Goal: Information Seeking & Learning: Learn about a topic

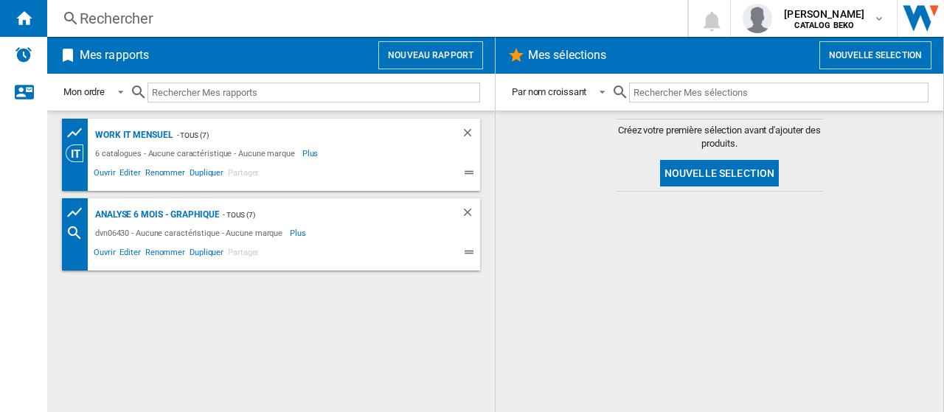
click at [428, 45] on button "Nouveau rapport" at bounding box center [430, 55] width 105 height 28
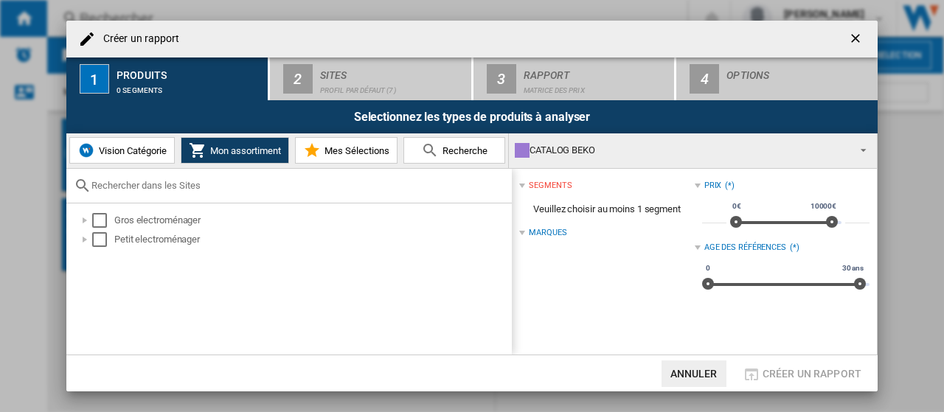
click at [448, 160] on button "Recherche" at bounding box center [454, 150] width 102 height 27
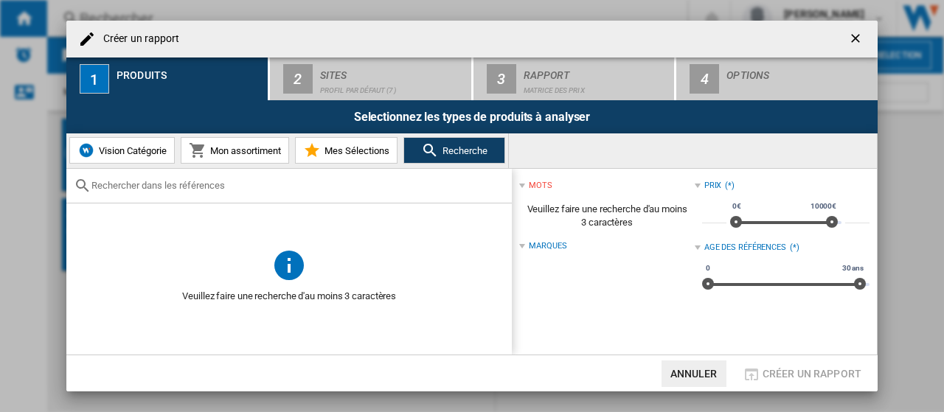
click at [246, 187] on input "text" at bounding box center [297, 185] width 413 height 11
paste input "TR71A2G2CO"
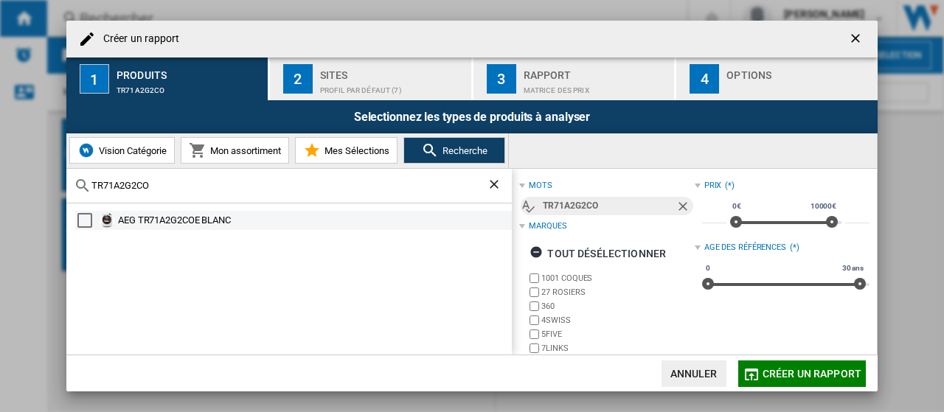
type input "TR71A2G2CO"
click at [131, 222] on div "AEG TR71A2G2COE BLANC" at bounding box center [314, 220] width 392 height 15
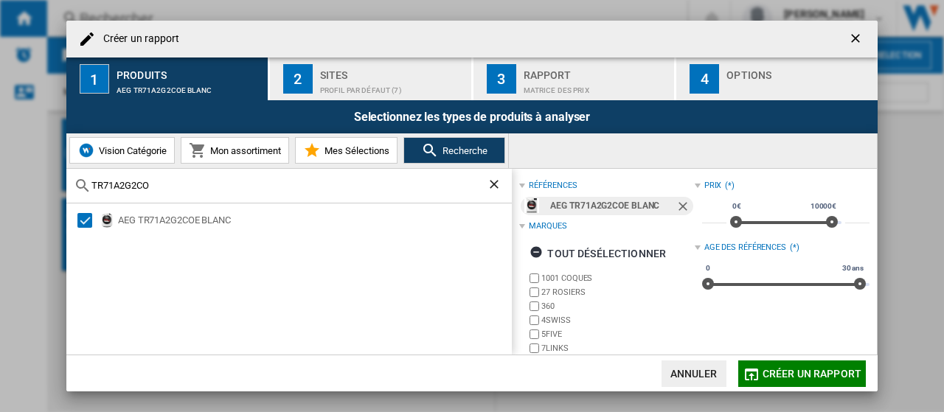
click at [820, 370] on span "Créer un rapport" at bounding box center [811, 374] width 99 height 12
click at [820, 370] on div at bounding box center [719, 302] width 418 height 206
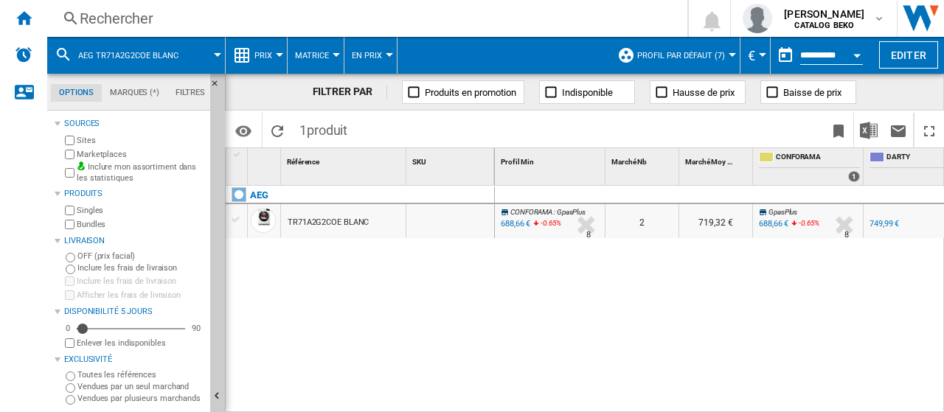
click at [245, 49] on ng-md-icon at bounding box center [242, 55] width 18 height 18
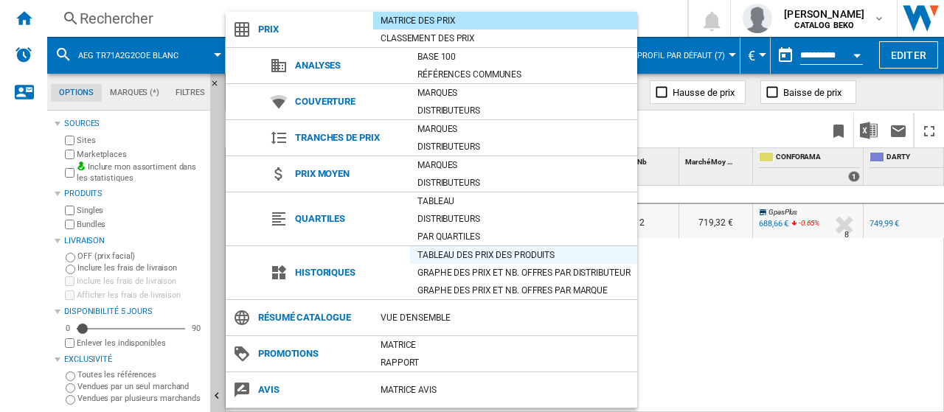
click at [496, 251] on div "Tableau des prix des produits" at bounding box center [523, 255] width 227 height 15
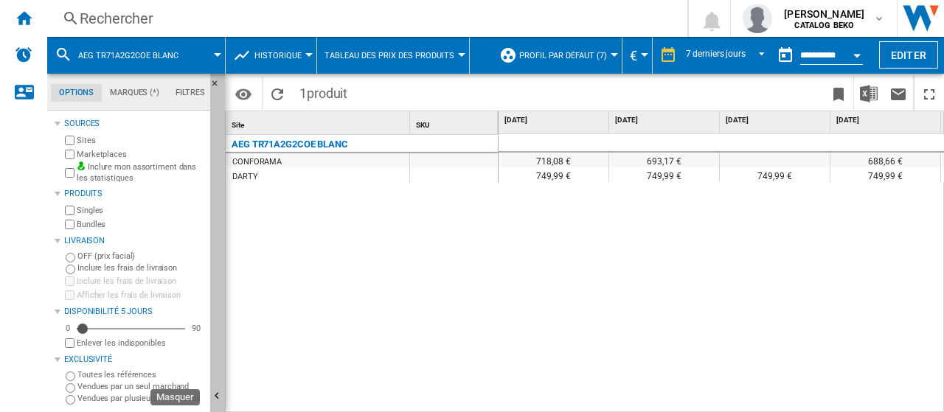
click at [218, 301] on button "Masquer" at bounding box center [217, 397] width 15 height 647
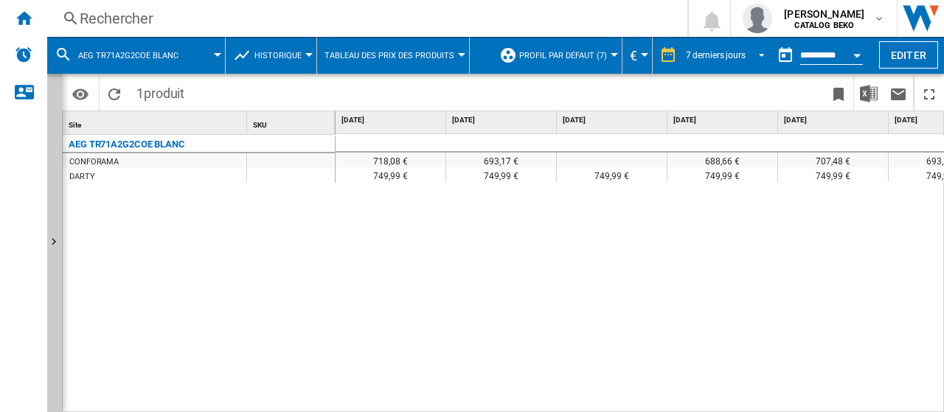
click at [751, 57] on span "REPORTS.WIZARD.STEPS.REPORT.STEPS.REPORT_OPTIONS.PERIOD: 7 derniers jours" at bounding box center [757, 53] width 18 height 13
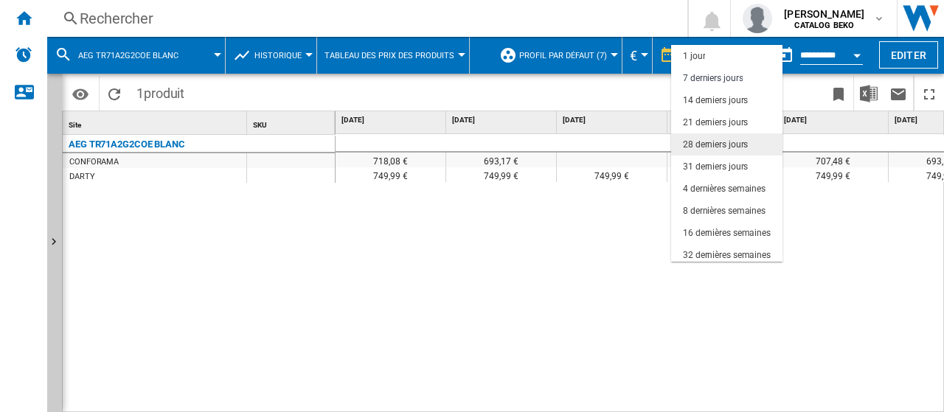
scroll to position [22, 0]
click at [614, 236] on md-backdrop at bounding box center [472, 206] width 944 height 412
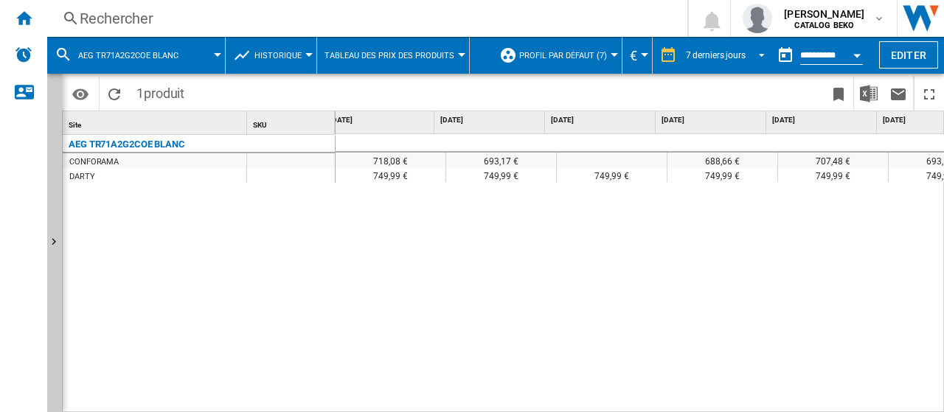
scroll to position [0, 0]
click at [122, 139] on div "AEG TR71A2G2COE BLANC" at bounding box center [127, 145] width 116 height 18
click at [902, 42] on button "Editer" at bounding box center [908, 54] width 59 height 27
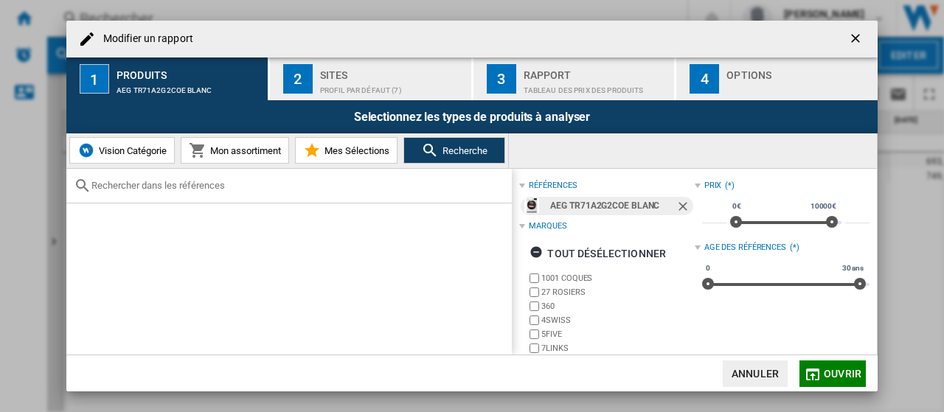
click at [785, 82] on div "Modifier un ..." at bounding box center [798, 86] width 145 height 15
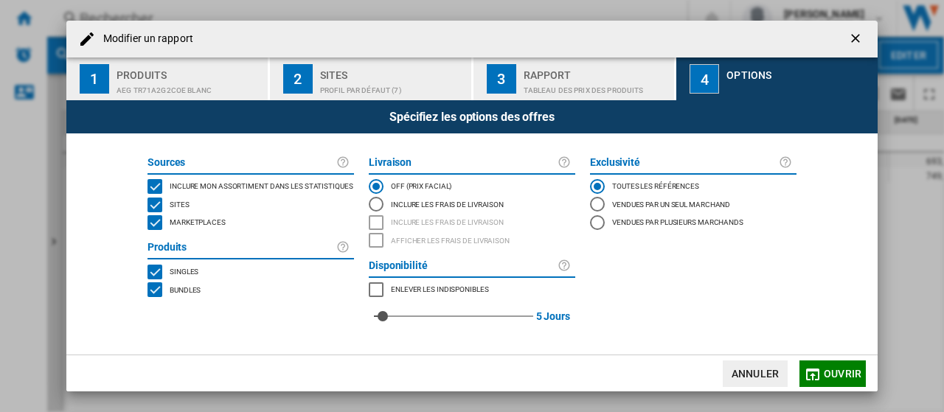
drag, startPoint x: 203, startPoint y: 221, endPoint x: 240, endPoint y: 220, distance: 36.9
click at [202, 220] on span "Marketplaces" at bounding box center [198, 221] width 56 height 10
click at [846, 372] on span "Ouvrir" at bounding box center [843, 374] width 38 height 12
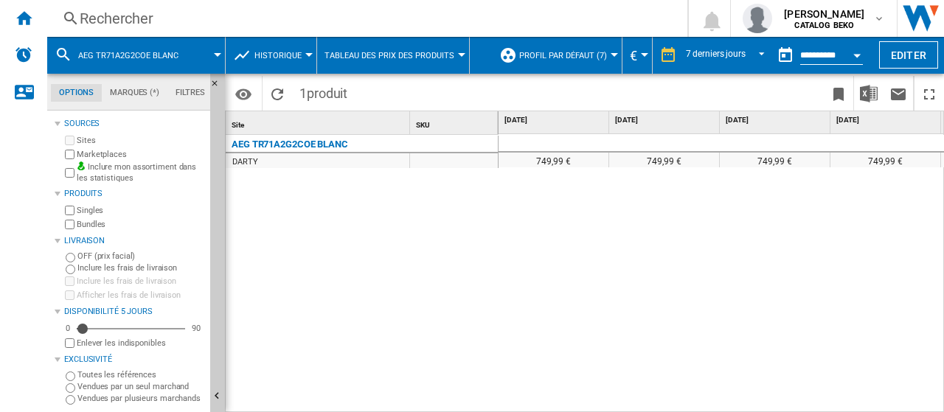
click at [298, 139] on div "AEG TR71A2G2COE BLANC" at bounding box center [290, 145] width 116 height 18
click at [249, 157] on div "DARTY" at bounding box center [245, 162] width 26 height 15
click at [215, 80] on ng-md-icon "Masquer" at bounding box center [219, 88] width 18 height 18
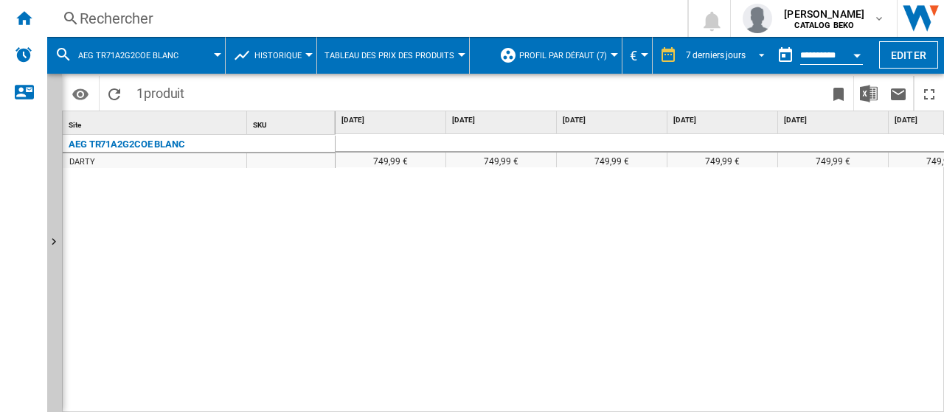
click at [703, 58] on div "7 derniers jours" at bounding box center [716, 55] width 60 height 10
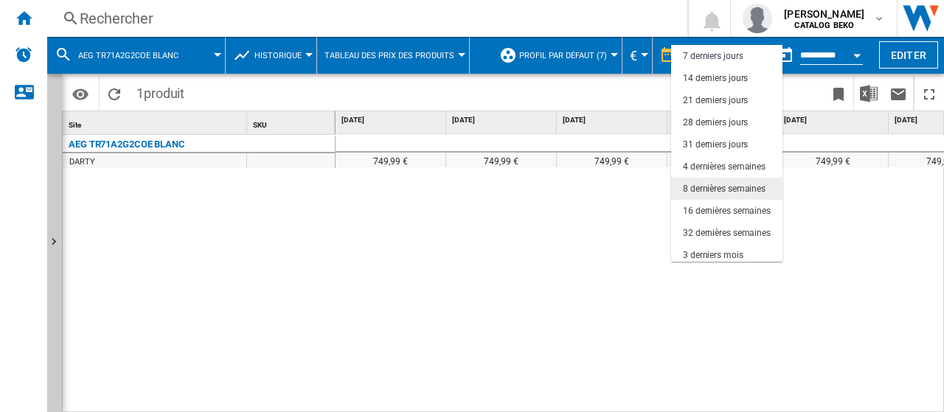
scroll to position [93, 0]
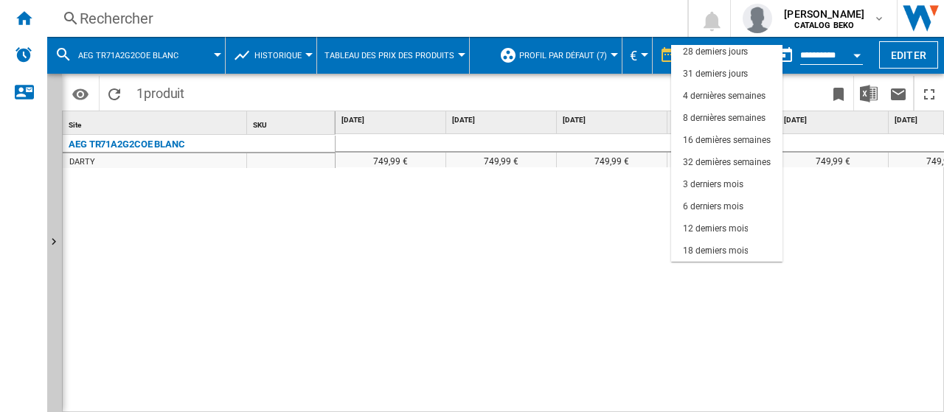
click at [149, 142] on md-backdrop at bounding box center [472, 206] width 944 height 412
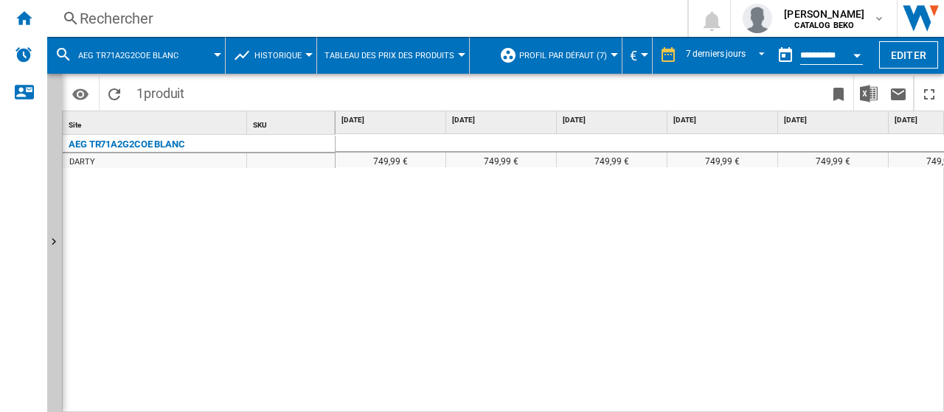
click at [149, 142] on div "AEG TR71A2G2COE BLANC" at bounding box center [127, 145] width 116 height 18
drag, startPoint x: 195, startPoint y: 141, endPoint x: 97, endPoint y: 140, distance: 98.1
click at [97, 140] on div "AEG TR71A2G2COE BLANC" at bounding box center [202, 143] width 273 height 15
click at [96, 141] on div "AEG TR71A2G2COE BLANC" at bounding box center [127, 145] width 116 height 18
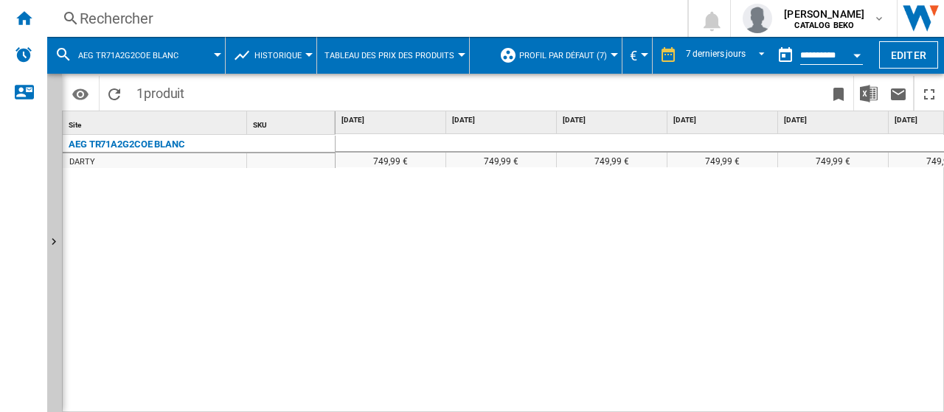
click at [174, 139] on div "AEG TR71A2G2COE BLANC" at bounding box center [127, 145] width 116 height 18
click at [133, 141] on div "AEG TR71A2G2COE BLANC" at bounding box center [127, 145] width 116 height 18
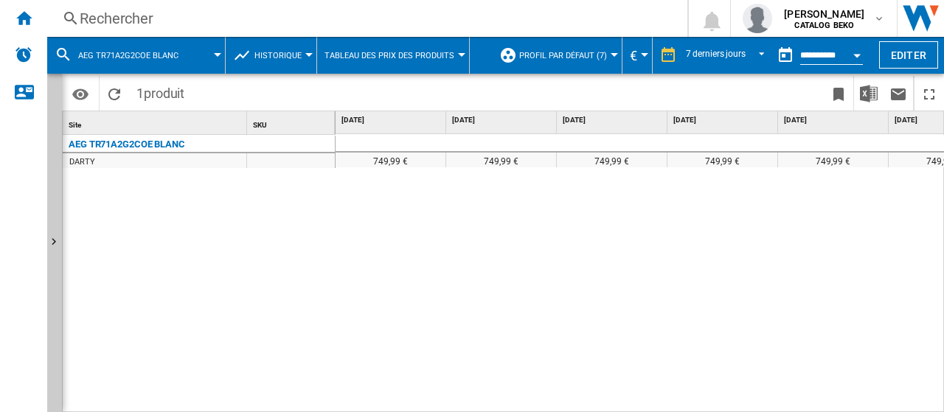
click at [133, 141] on div "AEG TR71A2G2COE BLANC" at bounding box center [127, 145] width 116 height 18
drag, startPoint x: 186, startPoint y: 141, endPoint x: 147, endPoint y: 141, distance: 39.1
click at [147, 141] on div "AEG TR71A2G2COE BLANC" at bounding box center [127, 145] width 116 height 18
click at [145, 136] on div "AEG TR71A2G2COE BLANC" at bounding box center [127, 145] width 116 height 18
click at [127, 144] on div "AEG TR71A2G2COE BLANC" at bounding box center [127, 145] width 116 height 18
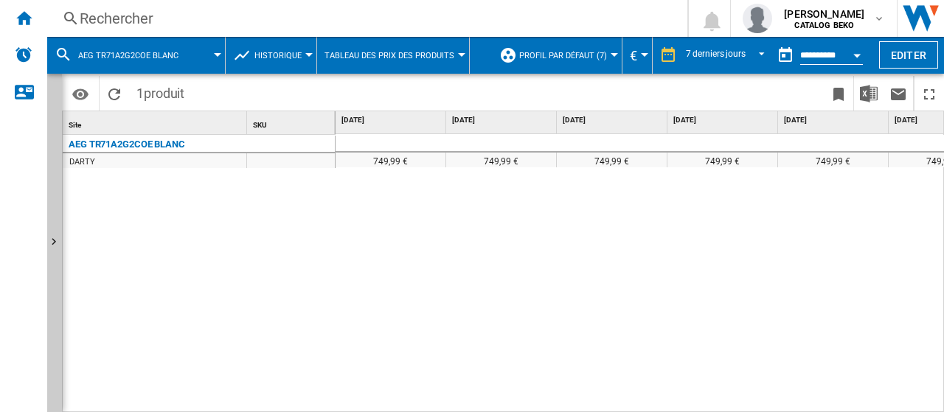
click at [127, 144] on div "AEG TR71A2G2COE BLANC" at bounding box center [127, 145] width 116 height 18
click at [173, 36] on div "Rechercher Rechercher 0 [PERSON_NAME] CATALOG BEKO CATALOG BEKO Mes paramètres …" at bounding box center [495, 18] width 897 height 37
click at [163, 46] on button "AEG TR71A2G2COE BLANC" at bounding box center [135, 55] width 115 height 37
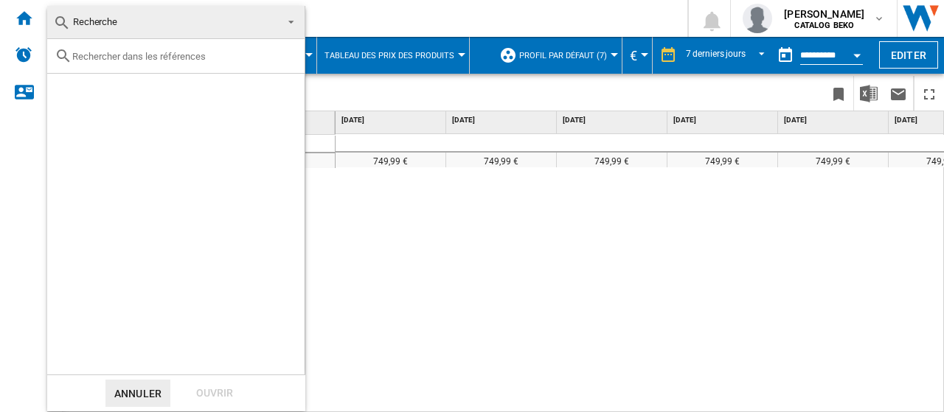
click at [292, 23] on span at bounding box center [287, 20] width 18 height 21
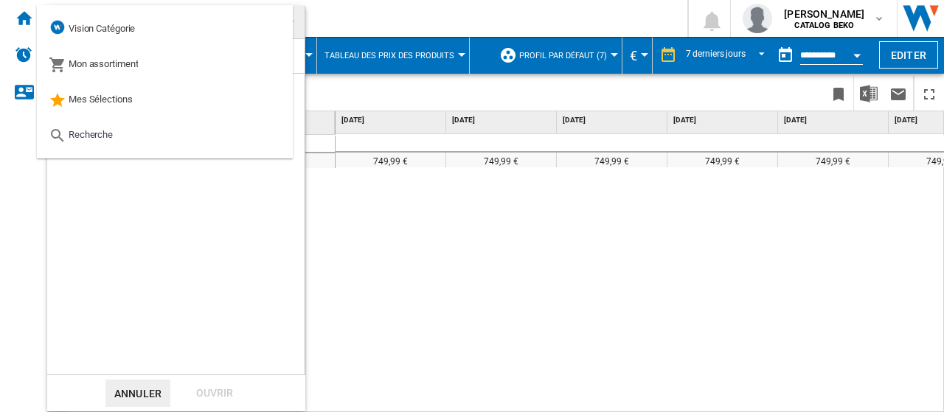
click at [423, 229] on md-backdrop at bounding box center [472, 206] width 944 height 412
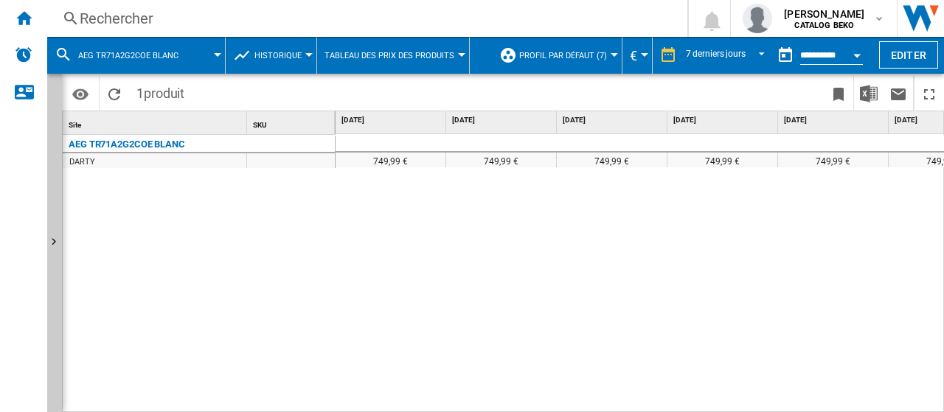
click at [374, 58] on span "Tableau des prix des produits" at bounding box center [389, 56] width 130 height 10
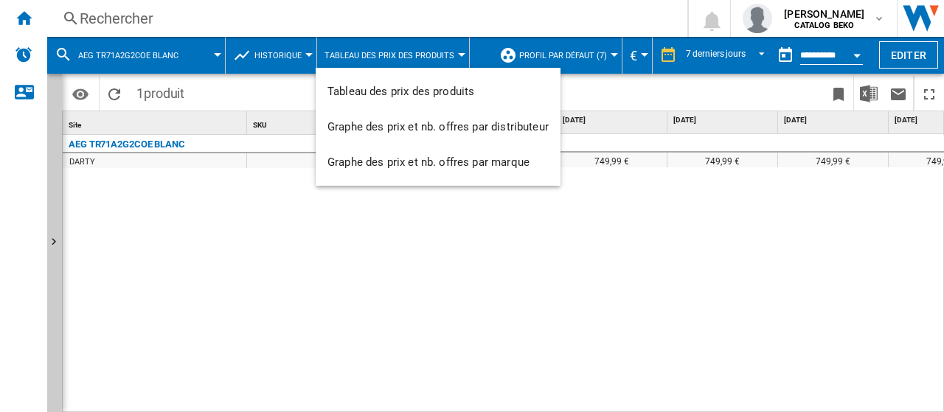
click at [283, 62] on md-backdrop at bounding box center [472, 206] width 944 height 412
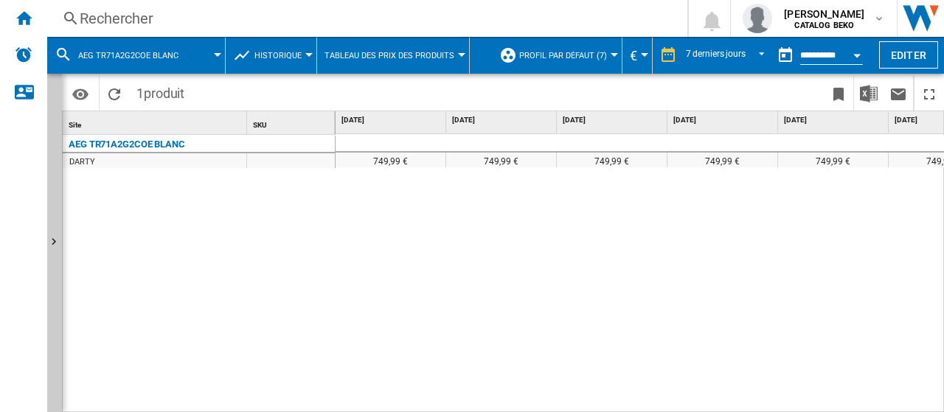
click at [283, 62] on button "Historique" at bounding box center [281, 55] width 55 height 37
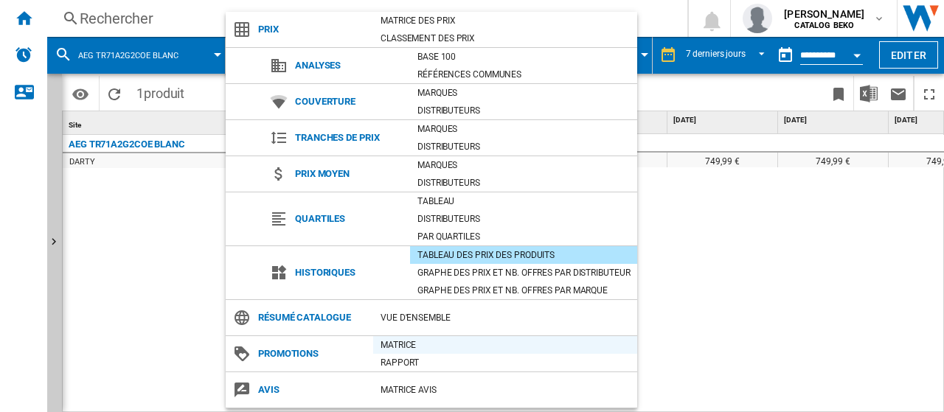
click at [406, 338] on div "Matrice" at bounding box center [505, 345] width 264 height 15
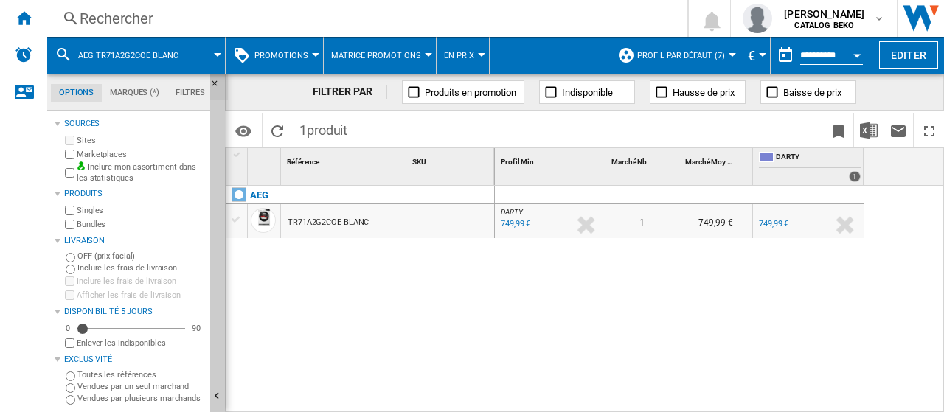
click at [214, 79] on ng-md-icon "Masquer" at bounding box center [219, 88] width 18 height 18
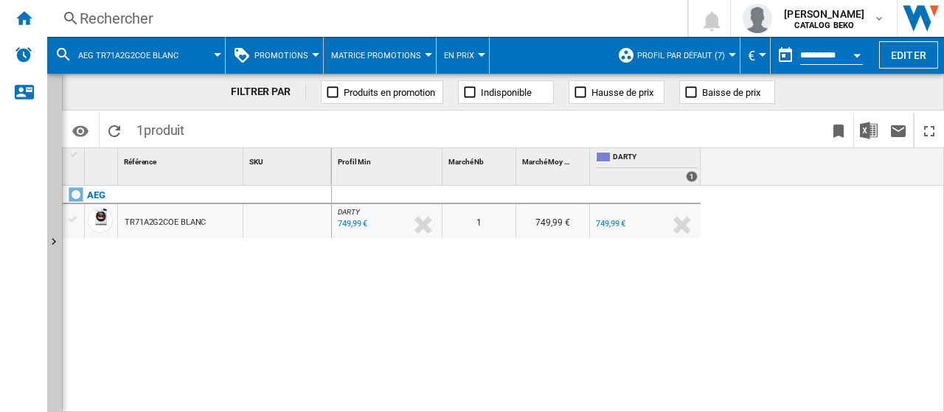
click at [133, 229] on div "TR71A2G2COE BLANC" at bounding box center [165, 223] width 81 height 34
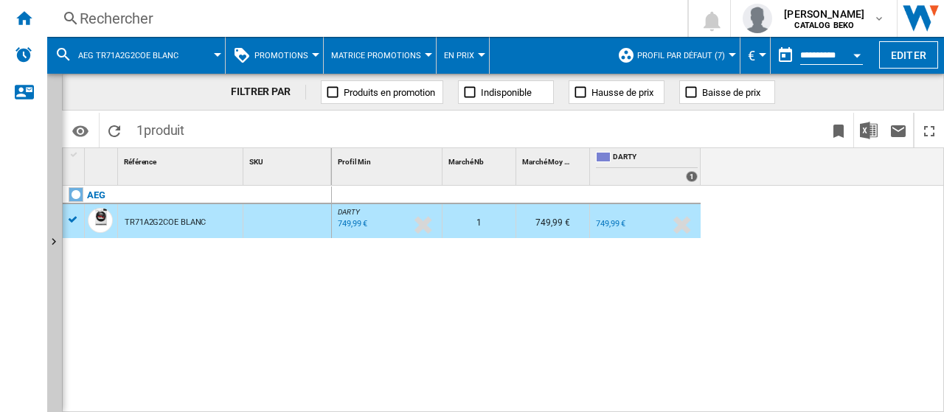
click at [143, 220] on div "TR71A2G2COE BLANC" at bounding box center [165, 223] width 81 height 34
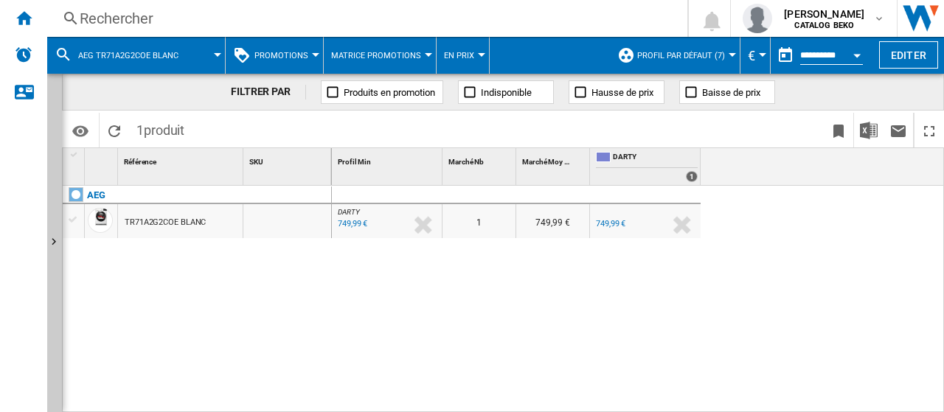
click at [143, 220] on div "TR71A2G2COE BLANC" at bounding box center [165, 223] width 81 height 34
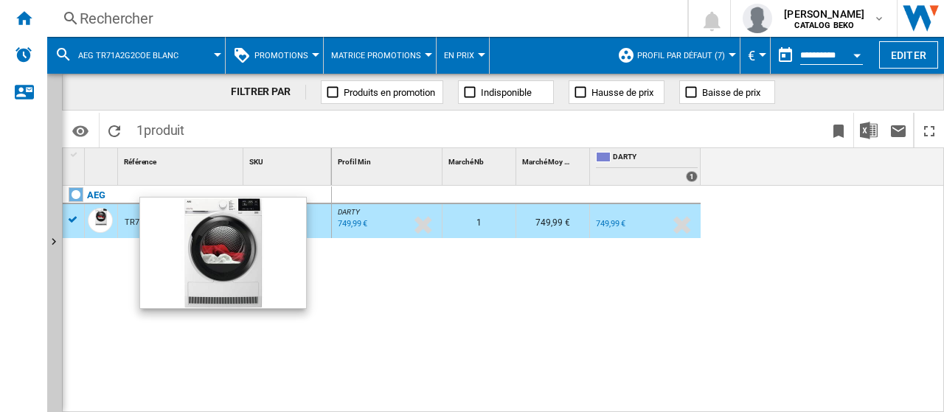
click at [106, 215] on div at bounding box center [100, 220] width 25 height 25
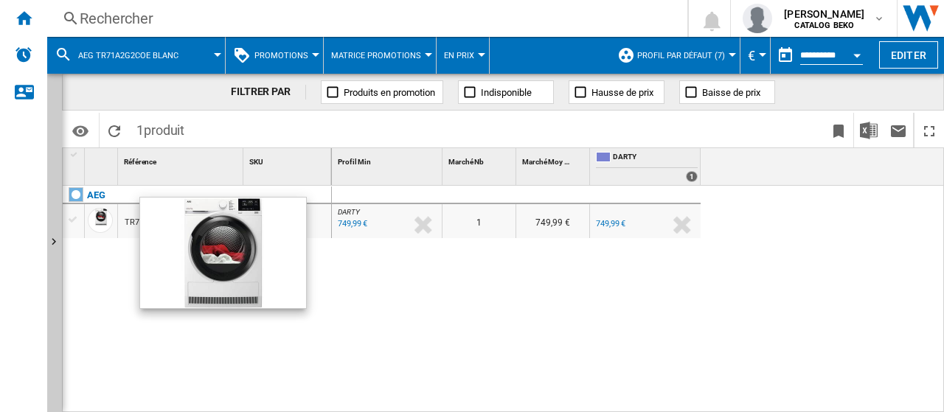
click at [106, 215] on div at bounding box center [100, 220] width 25 height 25
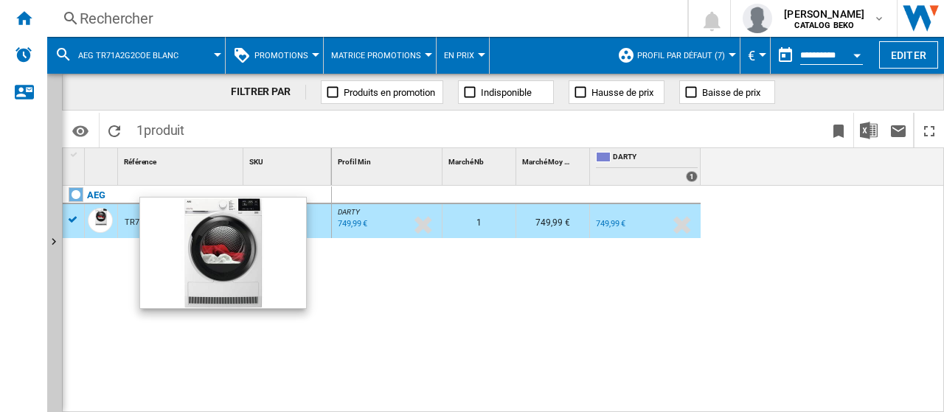
click at [106, 215] on div at bounding box center [100, 220] width 25 height 25
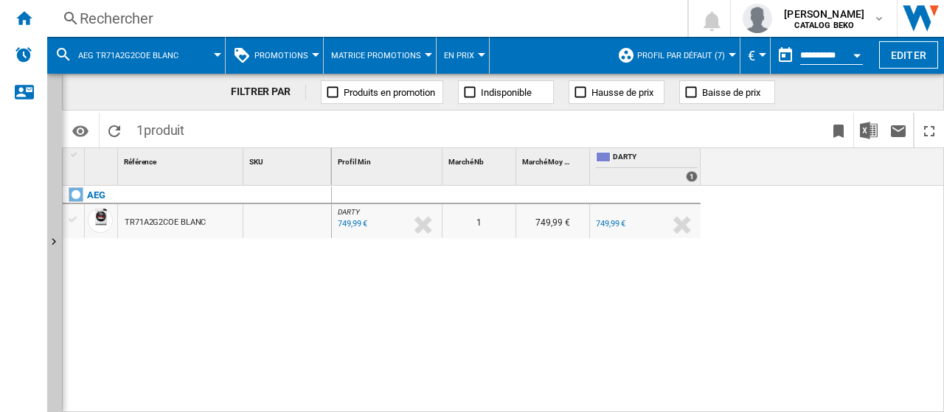
click at [543, 276] on div "0 [PERSON_NAME] : FR [PERSON_NAME] -1.0 % 749,99 € % N/A NaN € ( 749,99 € ) [PE…" at bounding box center [638, 300] width 613 height 228
click at [300, 55] on span "Promotions" at bounding box center [281, 56] width 54 height 10
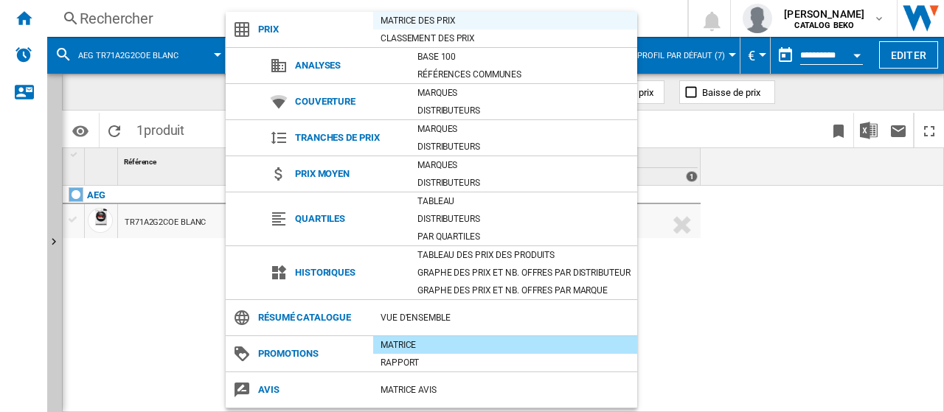
click at [445, 16] on div "Matrice des prix" at bounding box center [505, 20] width 264 height 15
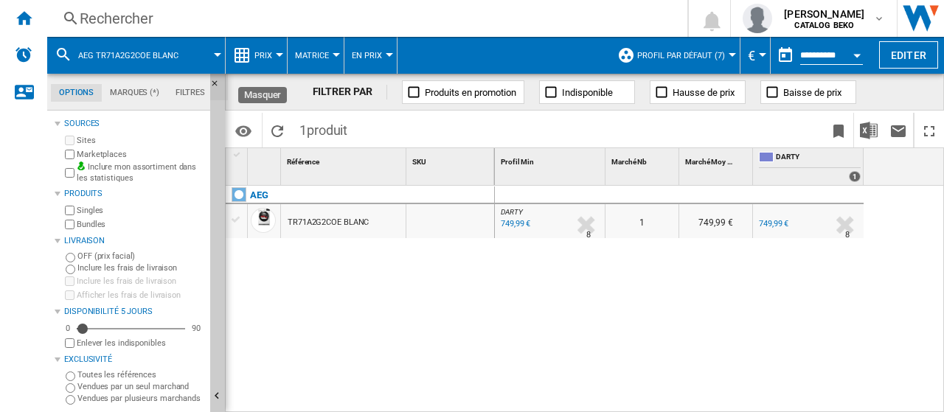
click at [212, 79] on ng-md-icon "Masquer" at bounding box center [219, 88] width 18 height 18
